Goal: Task Accomplishment & Management: Manage account settings

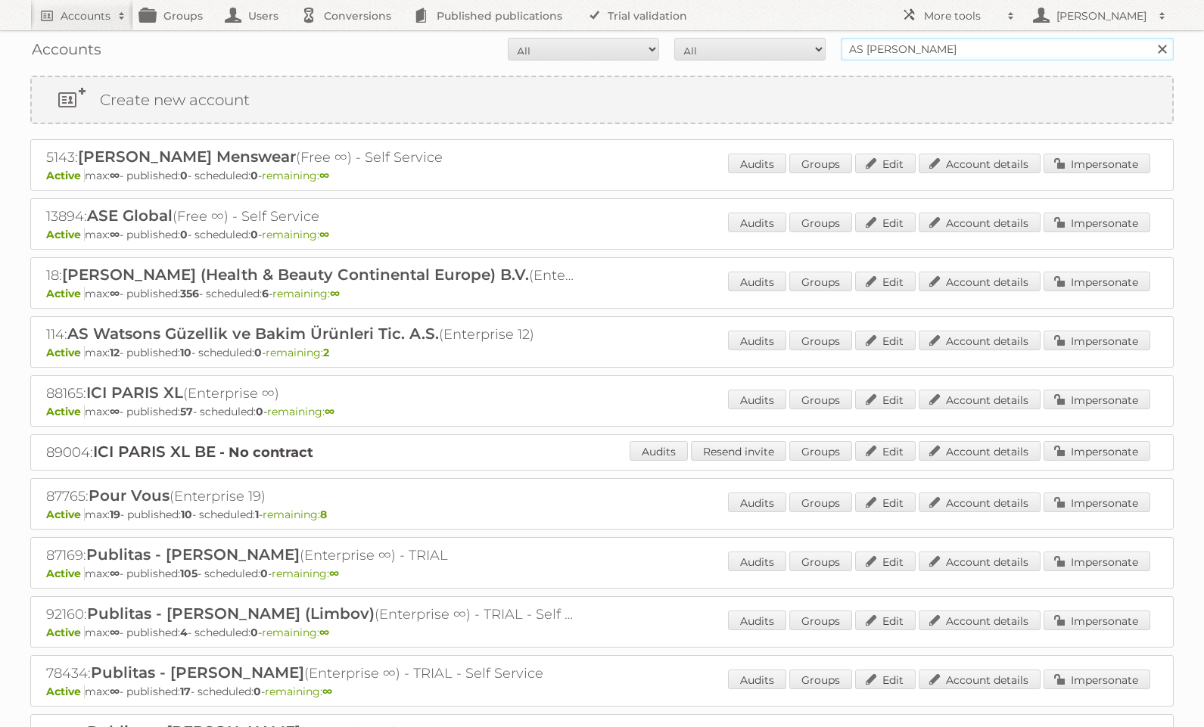
drag, startPoint x: 964, startPoint y: 55, endPoint x: 790, endPoint y: 32, distance: 174.9
click at [790, 32] on div "Accounts All Active Expired Pending All Paid Trials Self service AS [PERSON_NAM…" at bounding box center [602, 49] width 1144 height 38
click at [949, 6] on link "More tools" at bounding box center [958, 15] width 129 height 30
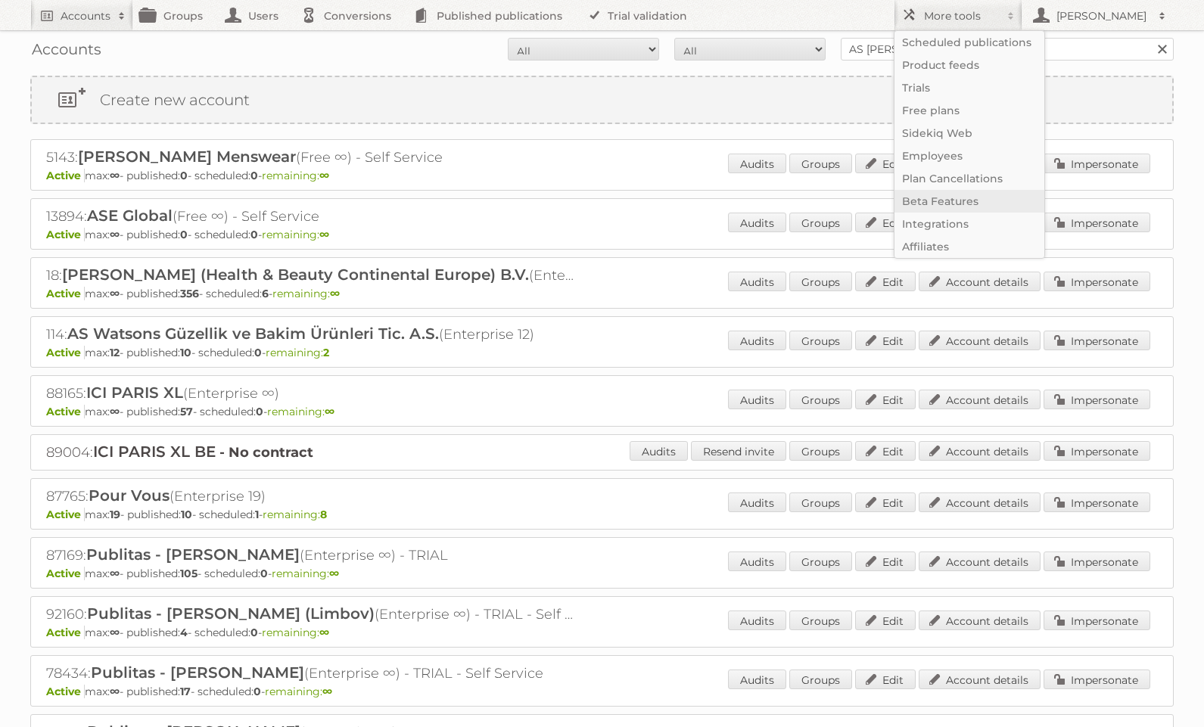
click at [937, 194] on link "Beta Features" at bounding box center [970, 201] width 150 height 23
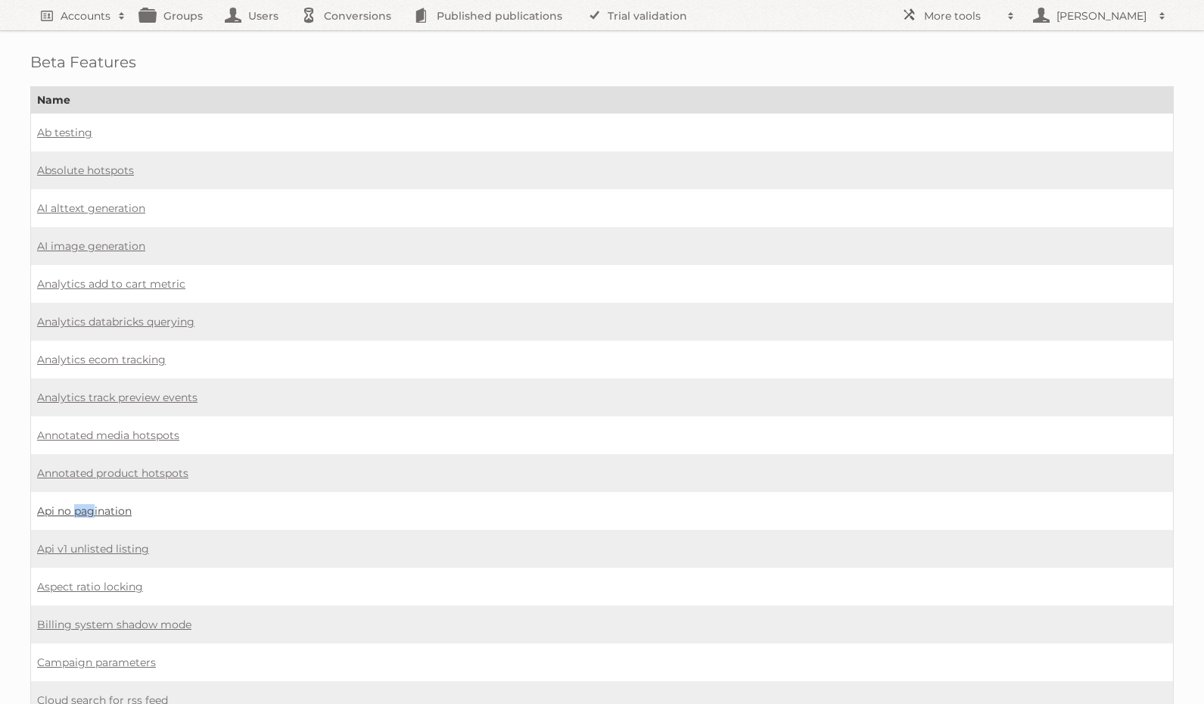
click at [95, 510] on link "Api no pagination" at bounding box center [84, 511] width 95 height 14
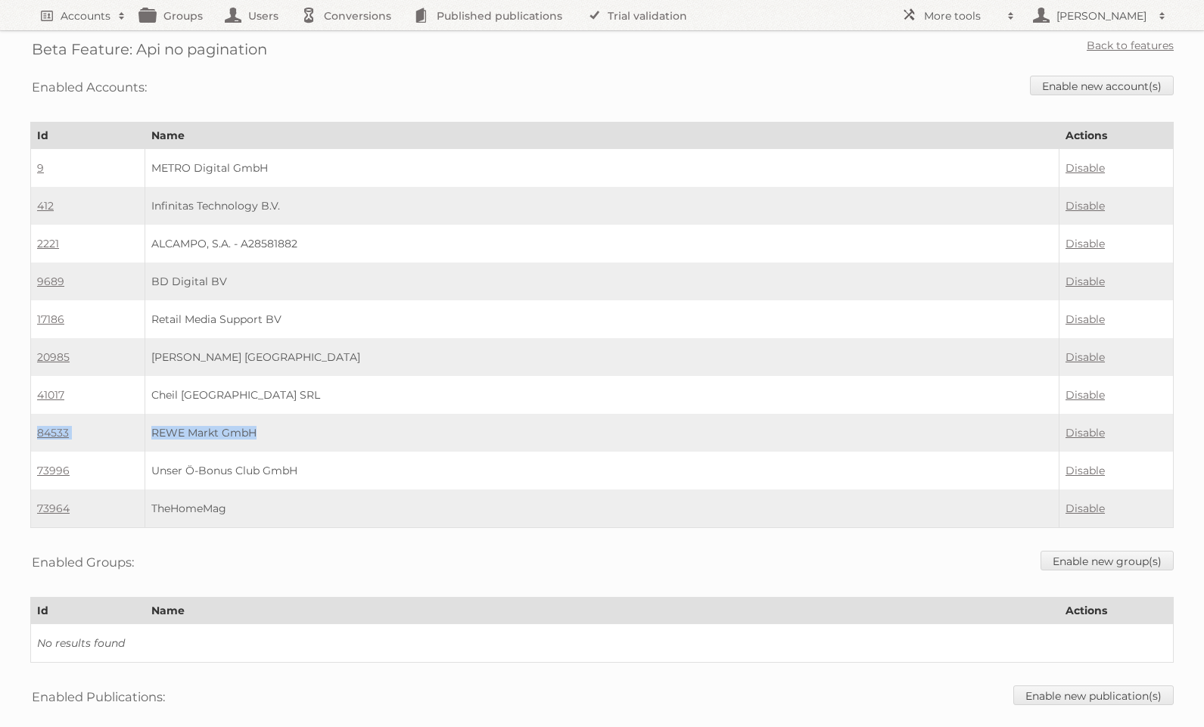
drag, startPoint x: 339, startPoint y: 433, endPoint x: 48, endPoint y: 425, distance: 290.8
click at [48, 425] on tr "84533 REWE Markt GmbH Disable" at bounding box center [602, 433] width 1143 height 38
copy tr "84533 REWE Markt GmbH"
click at [1084, 432] on link "Disable" at bounding box center [1085, 433] width 39 height 14
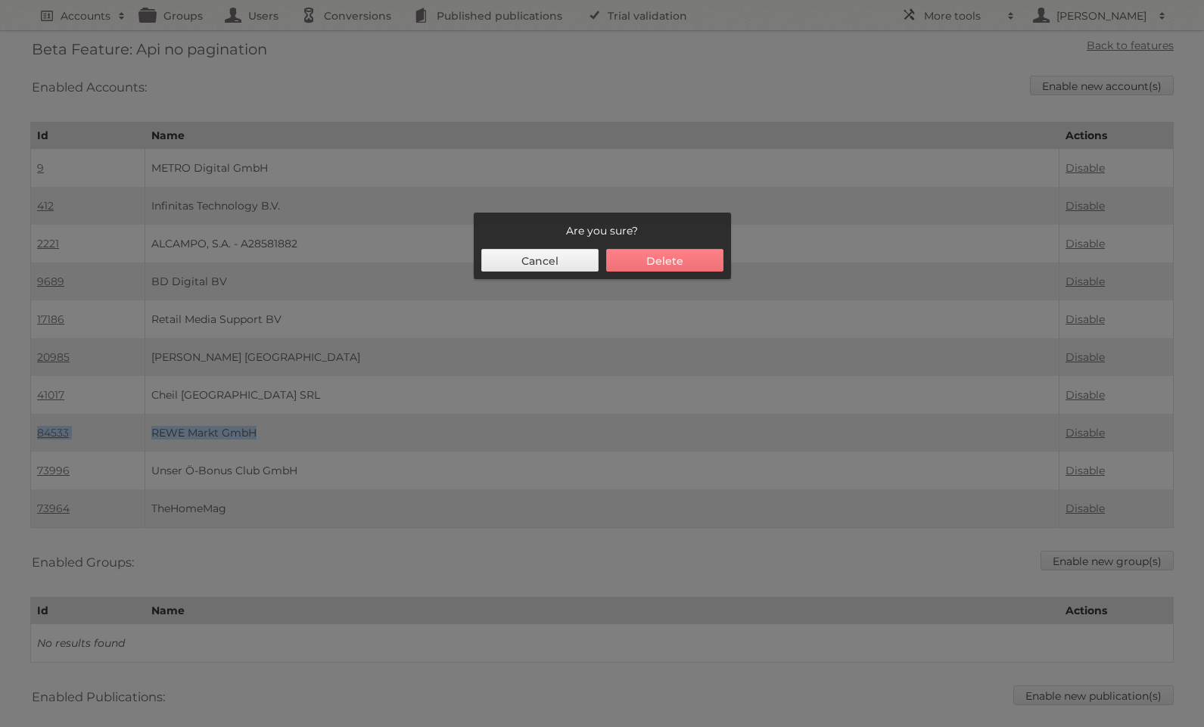
click at [651, 257] on button "Delete" at bounding box center [664, 260] width 117 height 23
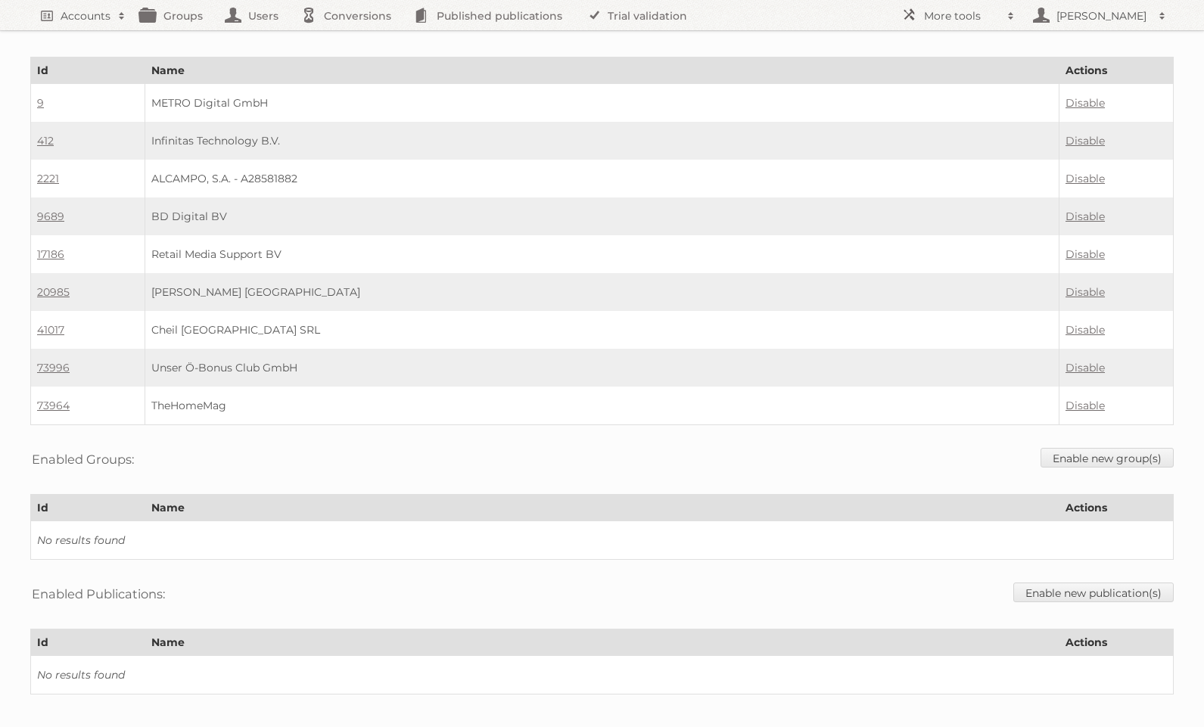
scroll to position [67, 0]
